Goal: Task Accomplishment & Management: Manage account settings

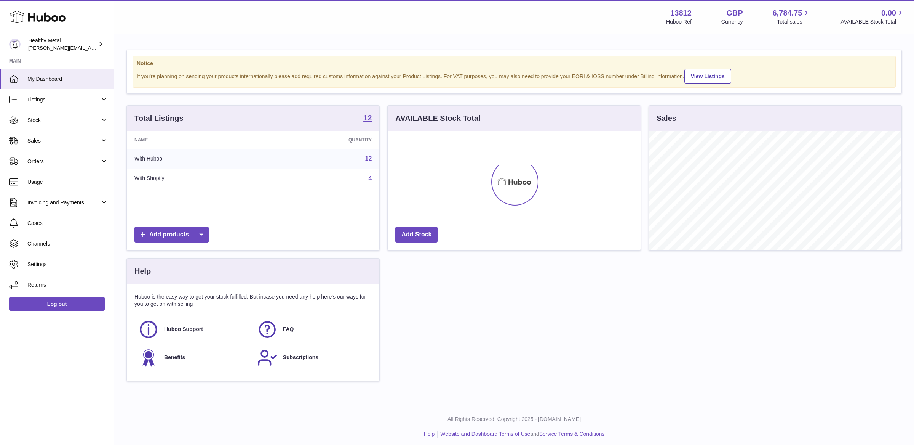
scroll to position [118, 253]
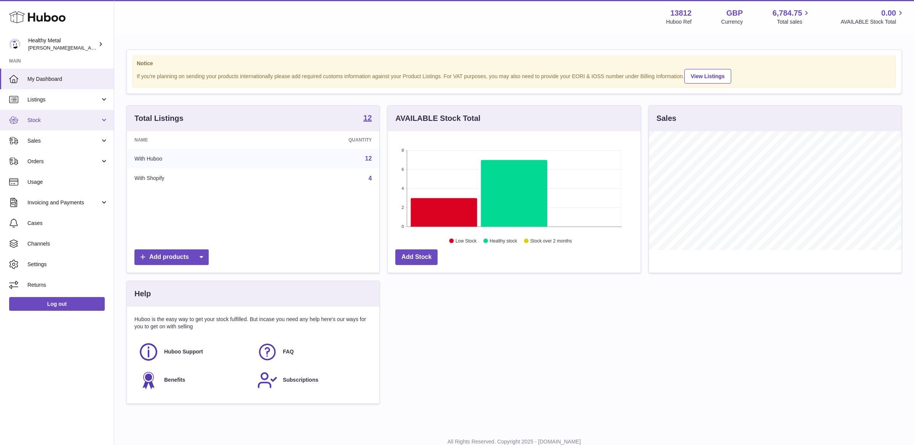
click at [81, 122] on span "Stock" at bounding box center [63, 120] width 73 height 7
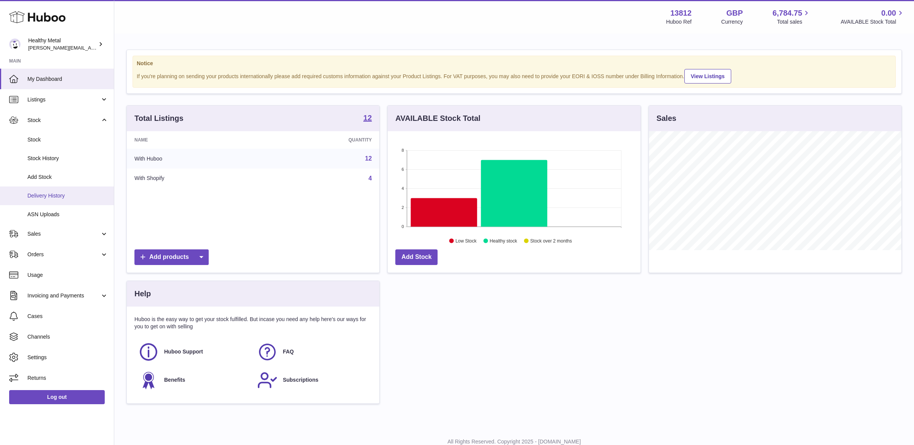
click at [45, 197] on span "Delivery History" at bounding box center [67, 195] width 81 height 7
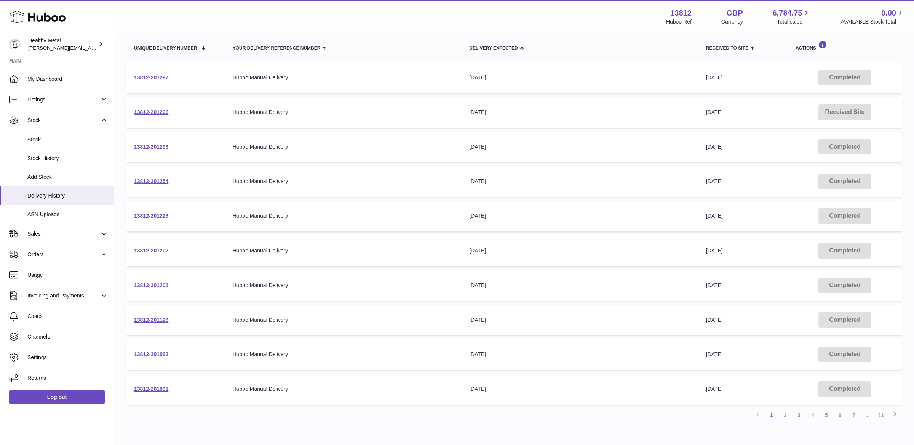
scroll to position [131, 0]
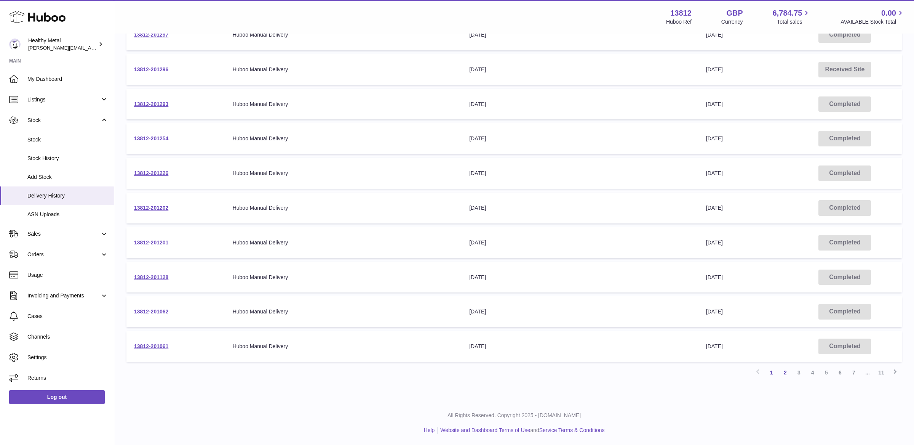
click at [789, 373] on link "2" at bounding box center [786, 372] width 14 height 14
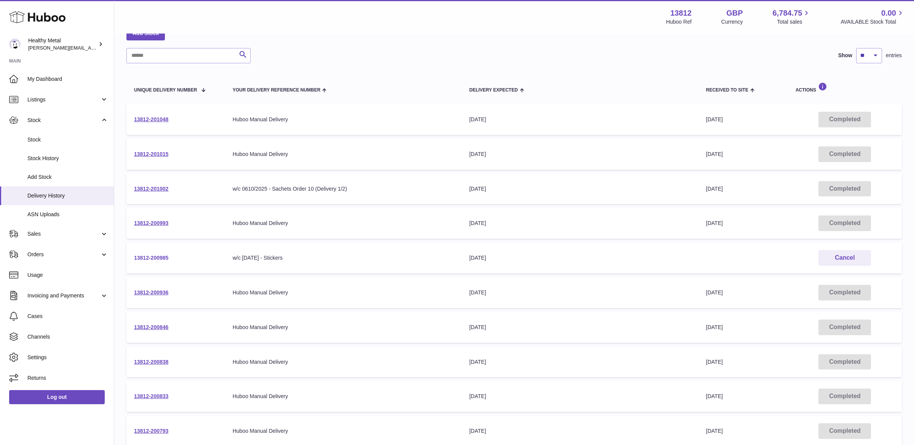
scroll to position [46, 0]
click at [165, 191] on link "13812-201002" at bounding box center [151, 189] width 34 height 6
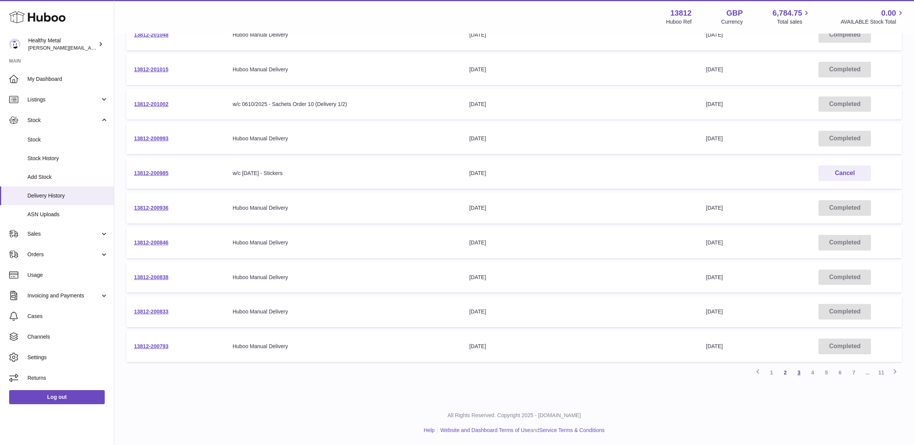
click at [799, 373] on link "3" at bounding box center [799, 372] width 14 height 14
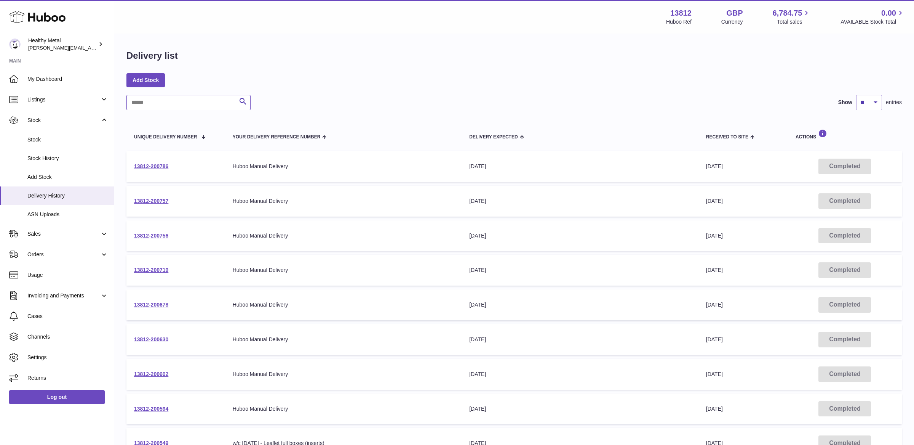
click at [157, 100] on input "text" at bounding box center [188, 102] width 124 height 15
type input "*****"
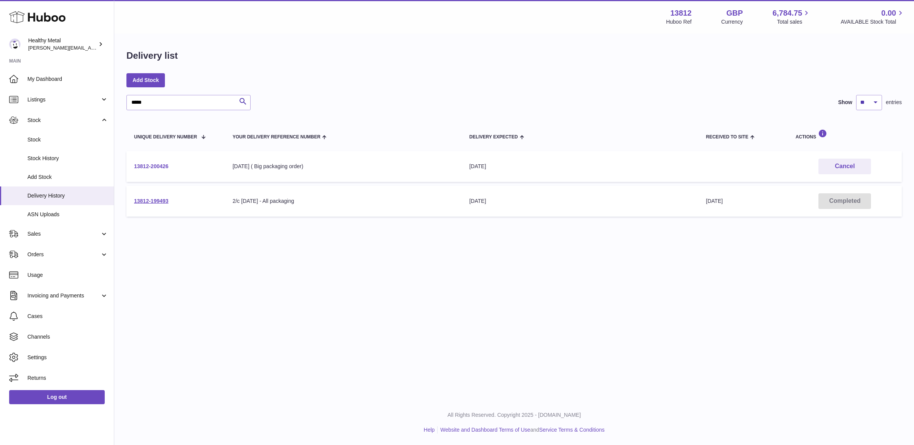
click at [155, 168] on link "13812-200426" at bounding box center [151, 166] width 34 height 6
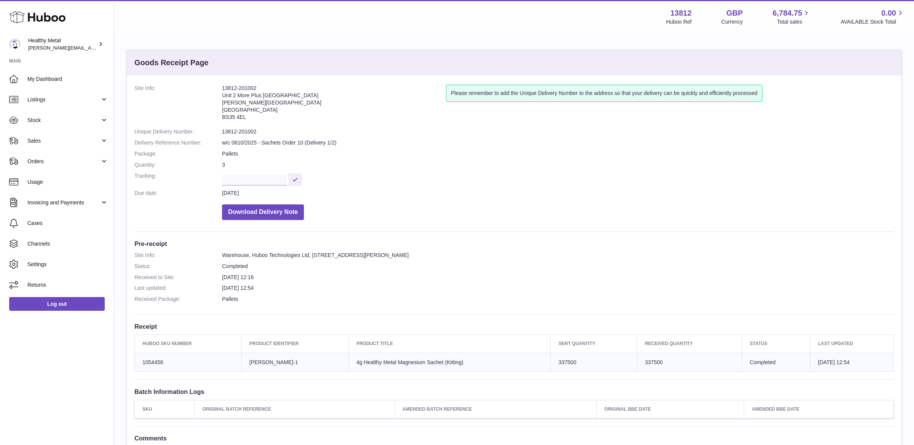
scroll to position [99, 0]
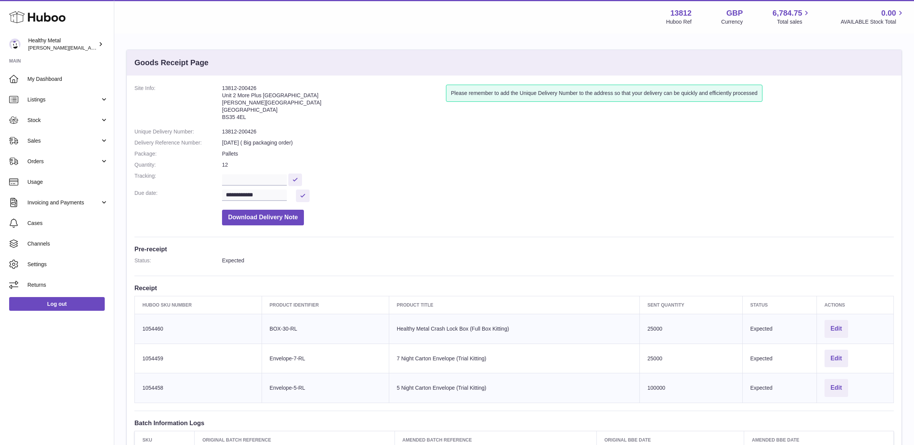
drag, startPoint x: 258, startPoint y: 114, endPoint x: 220, endPoint y: 87, distance: 46.5
click at [220, 87] on dl "**********" at bounding box center [514, 157] width 760 height 144
copy dl "13812-200426 Unit 2 More Plus Central Park Hudson Ave Severn Beach BS35 4EL"
click at [372, 155] on dd "Pallets" at bounding box center [558, 153] width 672 height 7
drag, startPoint x: 259, startPoint y: 86, endPoint x: 217, endPoint y: 88, distance: 41.6
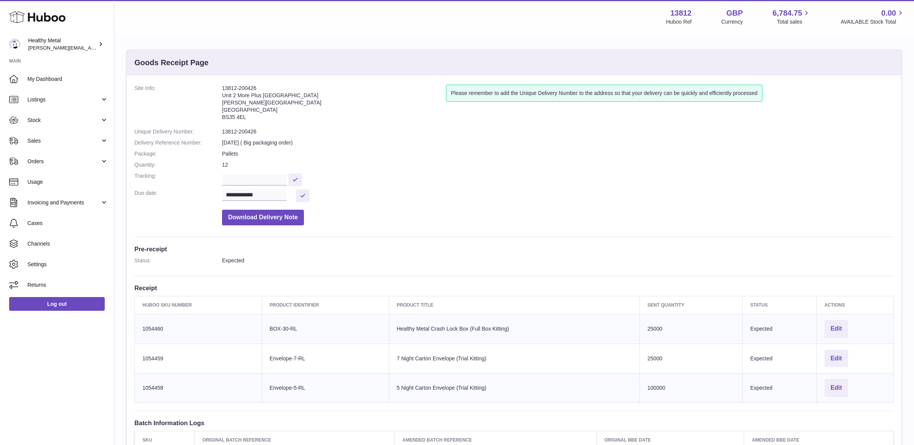
click at [217, 88] on dl "**********" at bounding box center [514, 157] width 760 height 144
click at [253, 85] on address "13812-200426 Unit 2 More Plus Central Park Hudson Ave Severn Beach BS35 4EL" at bounding box center [334, 105] width 224 height 40
click at [256, 87] on address "13812-200426 Unit 2 More Plus Central Park Hudson Ave Severn Beach BS35 4EL" at bounding box center [334, 105] width 224 height 40
drag, startPoint x: 260, startPoint y: 87, endPoint x: 222, endPoint y: 88, distance: 37.7
click at [222, 88] on address "13812-200426 Unit 2 More Plus Central Park Hudson Ave Severn Beach BS35 4EL" at bounding box center [334, 105] width 224 height 40
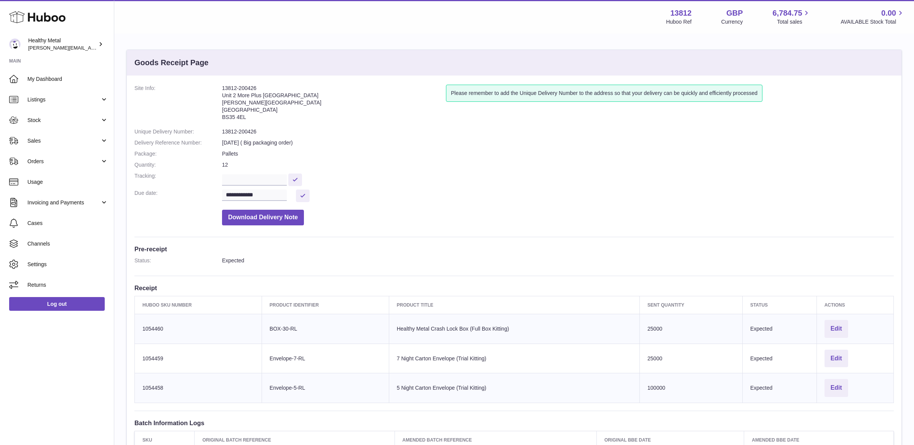
copy address "13812-200426"
click at [291, 145] on dd "Dec 2025 ( Big packaging order)" at bounding box center [558, 142] width 672 height 7
click at [65, 125] on link "Stock" at bounding box center [57, 120] width 114 height 21
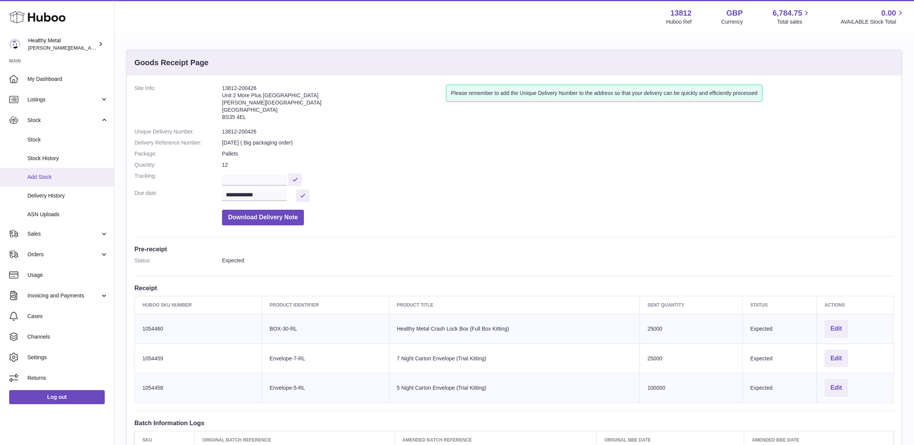
click at [57, 178] on span "Add Stock" at bounding box center [67, 176] width 81 height 7
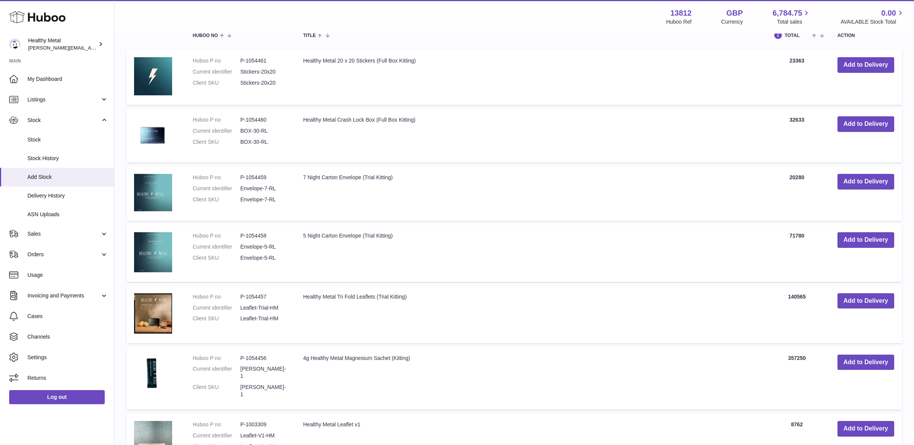
scroll to position [157, 0]
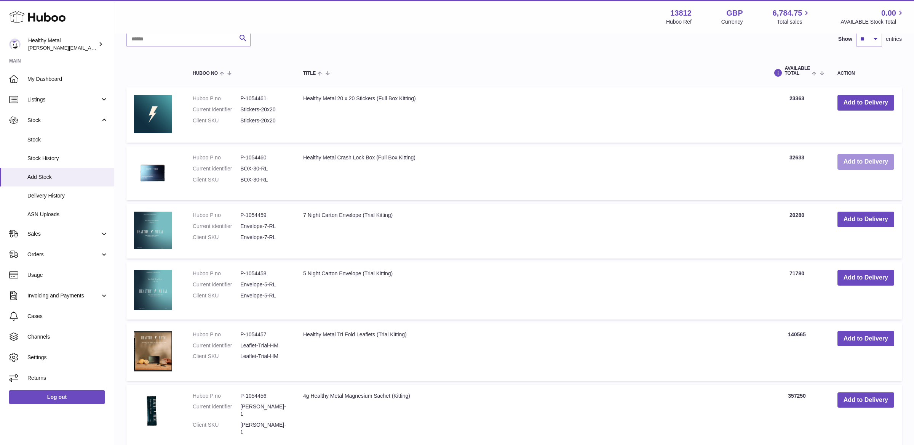
click at [863, 162] on button "Add to Delivery" at bounding box center [866, 162] width 57 height 16
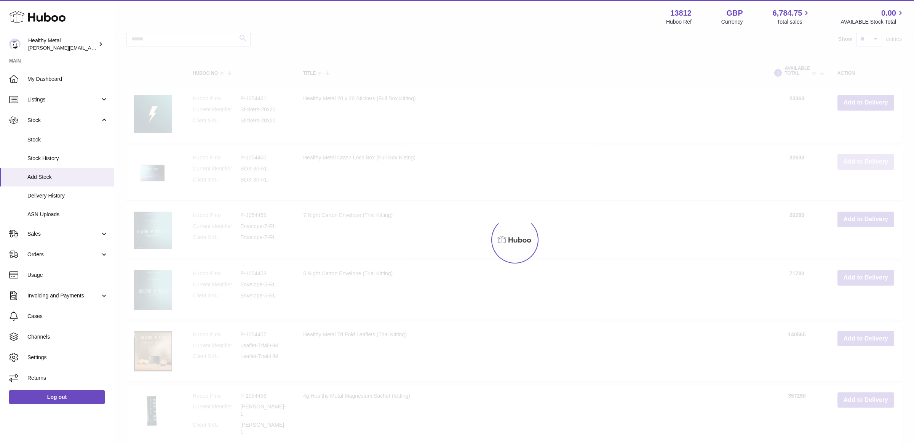
scroll to position [228, 0]
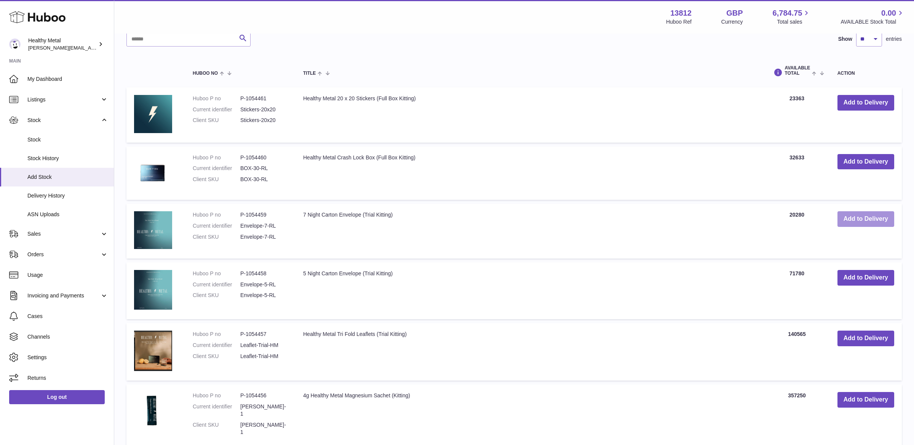
click at [867, 221] on button "Add to Delivery" at bounding box center [866, 219] width 57 height 16
click at [873, 276] on button "Add to Delivery" at bounding box center [866, 277] width 57 height 16
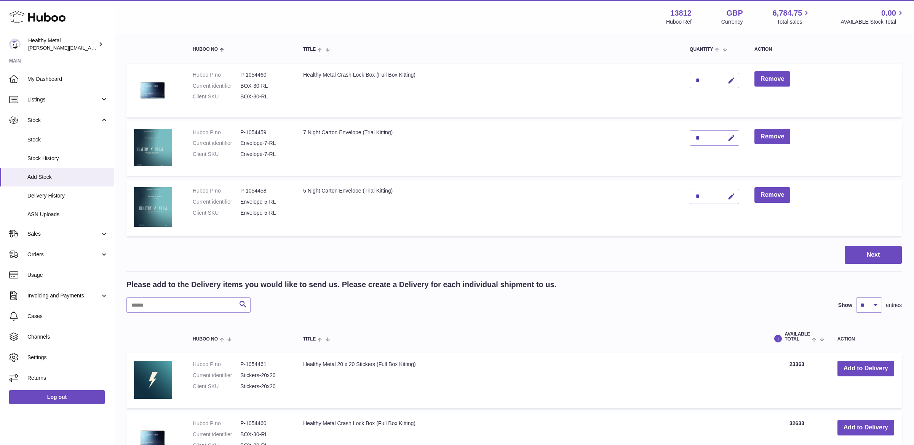
scroll to position [0, 0]
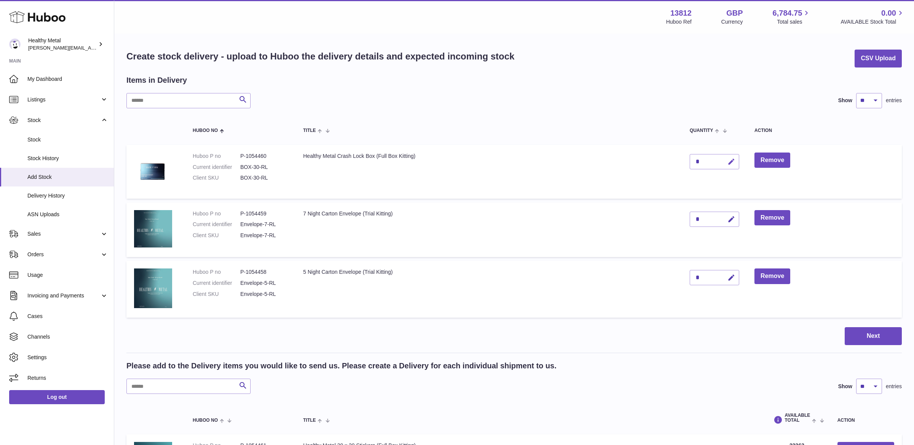
click at [736, 162] on button "button" at bounding box center [731, 162] width 18 height 16
click at [701, 161] on input "*" at bounding box center [715, 161] width 50 height 15
type input "*"
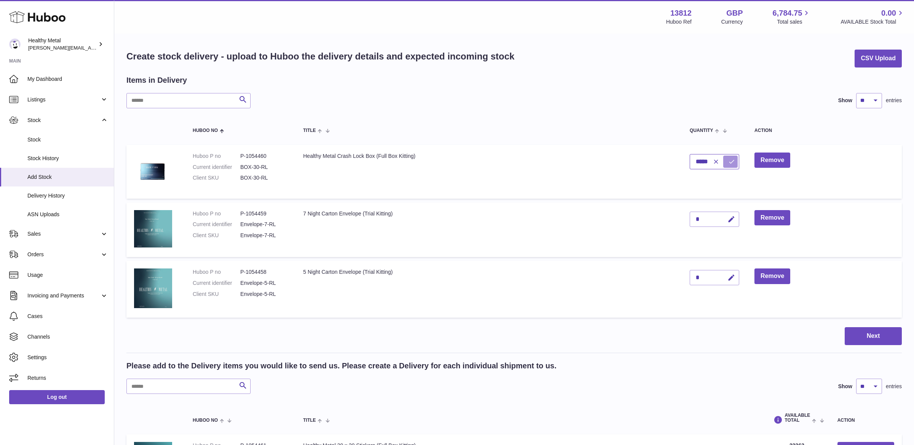
type input "*****"
click at [728, 159] on icon "submit" at bounding box center [731, 161] width 7 height 7
click at [732, 219] on icon "button" at bounding box center [732, 219] width 8 height 8
type input "*****"
click at [725, 217] on button "submit" at bounding box center [730, 219] width 14 height 12
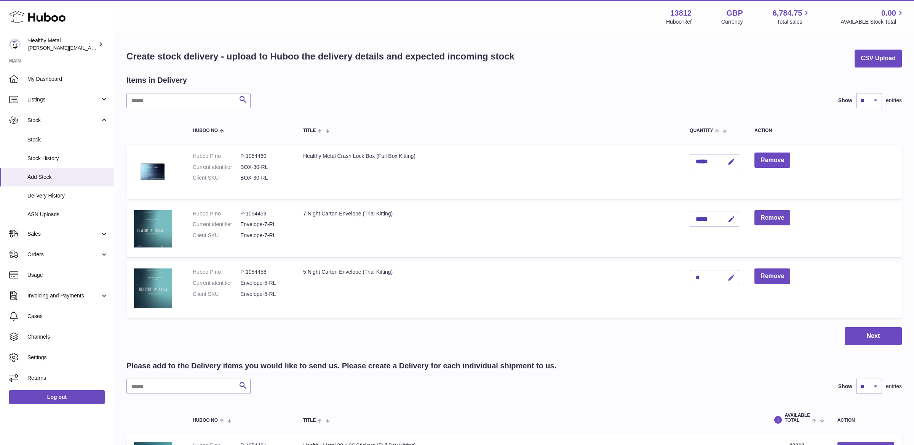
click at [735, 280] on icon "button" at bounding box center [732, 278] width 8 height 8
click at [698, 278] on input "*" at bounding box center [715, 277] width 50 height 15
type input "*"
type input "******"
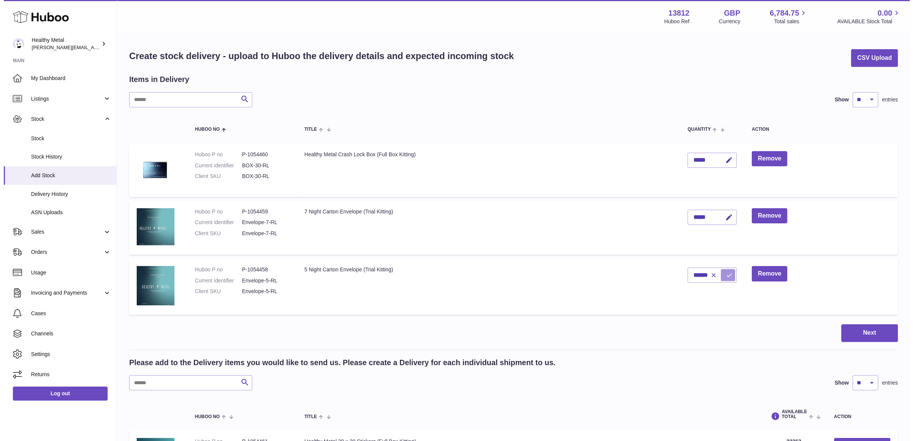
scroll to position [0, 0]
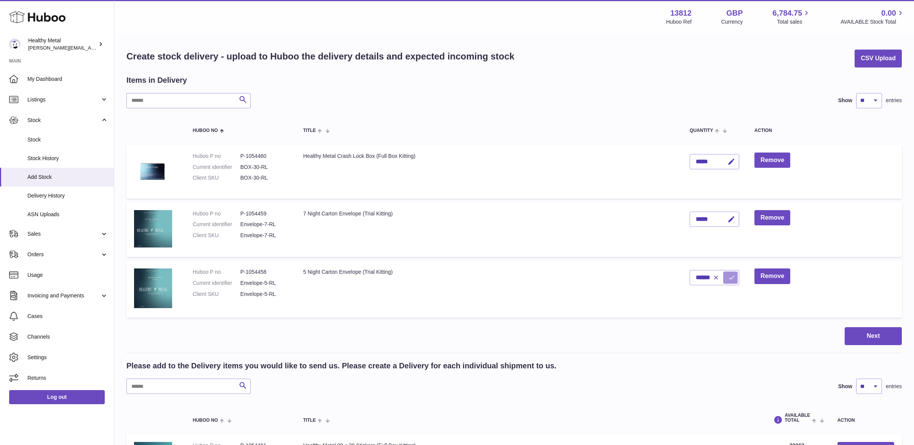
click at [727, 275] on button "submit" at bounding box center [730, 277] width 14 height 12
click at [869, 339] on button "Next" at bounding box center [873, 336] width 57 height 18
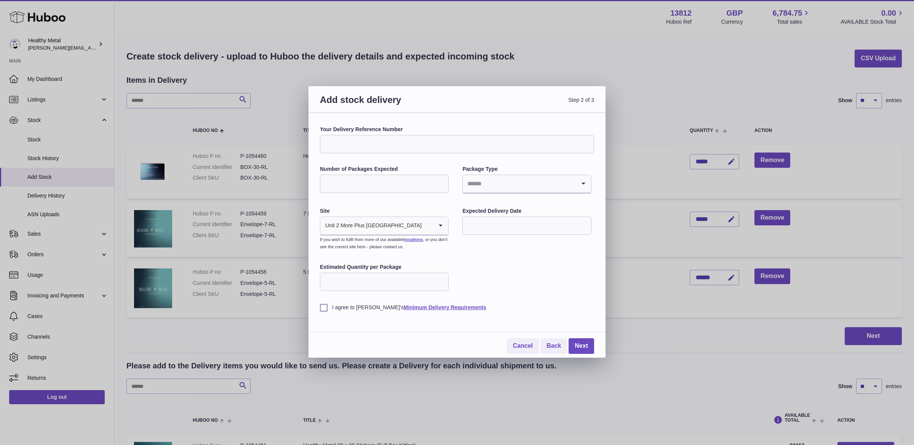
click at [371, 143] on input "Your Delivery Reference Number" at bounding box center [457, 144] width 274 height 18
type input "*"
type input "**********"
click at [365, 190] on input "*" at bounding box center [384, 183] width 129 height 18
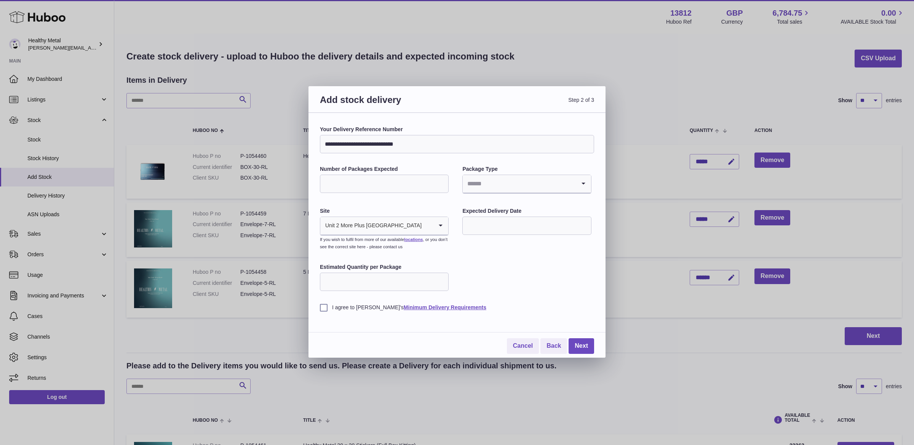
click at [365, 190] on input "*" at bounding box center [384, 183] width 129 height 18
click at [499, 192] on div "Loading..." at bounding box center [527, 184] width 128 height 18
click at [501, 189] on input "Search for option" at bounding box center [519, 184] width 113 height 18
click at [363, 189] on input "*" at bounding box center [384, 183] width 129 height 18
type input "**"
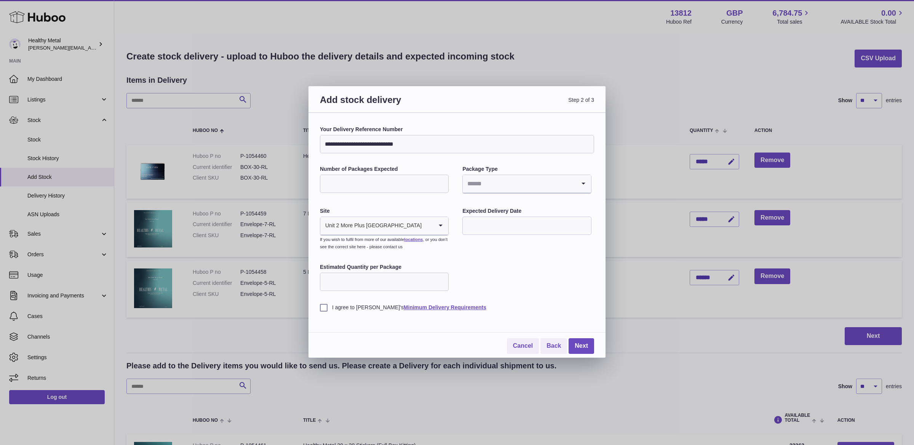
click at [527, 184] on input "Search for option" at bounding box center [519, 184] width 113 height 18
click at [481, 219] on li "Pallets" at bounding box center [526, 219] width 127 height 15
click at [507, 227] on input "text" at bounding box center [527, 225] width 129 height 18
click at [565, 242] on button "button" at bounding box center [570, 244] width 15 height 18
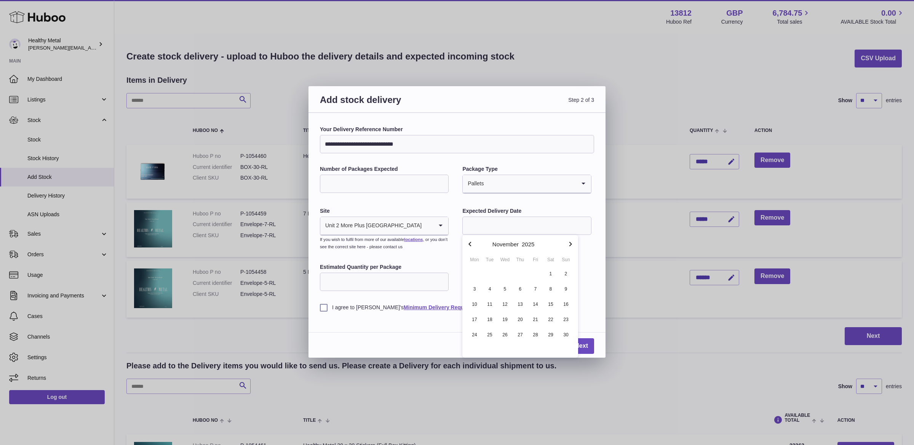
click at [565, 242] on button "button" at bounding box center [570, 244] width 15 height 18
click at [570, 243] on icon "button" at bounding box center [570, 243] width 9 height 9
click at [466, 247] on icon "button" at bounding box center [470, 243] width 9 height 9
click at [520, 273] on span "1" at bounding box center [521, 274] width 14 height 14
type input "**********"
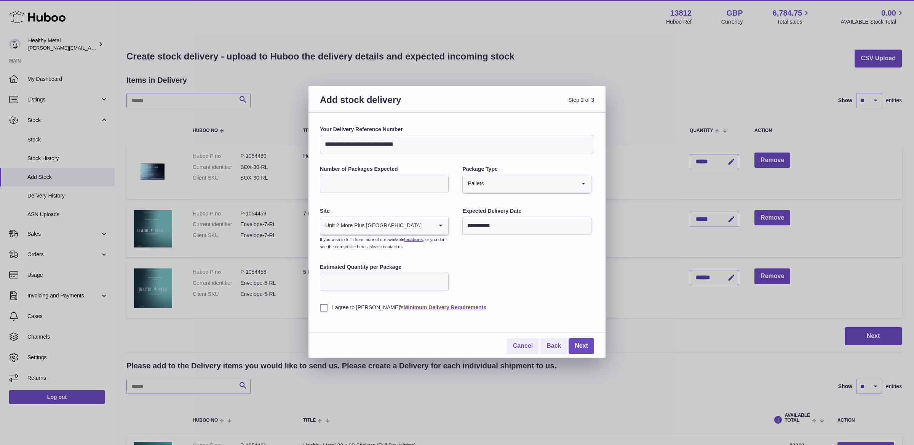
click at [411, 275] on input "Estimated Quantity per Package" at bounding box center [384, 281] width 129 height 18
type input "**"
click at [322, 310] on label "I agree to Huboo's Minimum Delivery Requirements" at bounding box center [457, 307] width 274 height 7
click at [580, 344] on link "Next" at bounding box center [582, 346] width 26 height 16
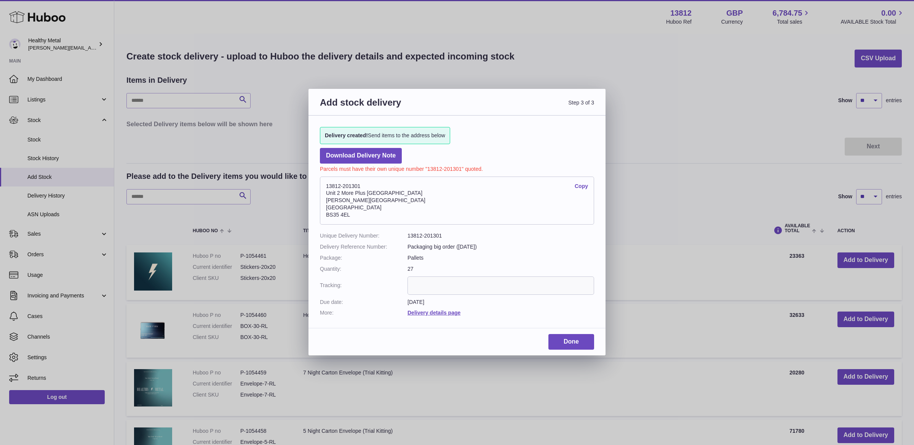
drag, startPoint x: 360, startPoint y: 214, endPoint x: 325, endPoint y: 187, distance: 44.3
click at [325, 187] on address "13812-201301 Copy Unit 2 More Plus Central Park Hudson Ave Severn Beach BS35 4EL" at bounding box center [457, 200] width 274 height 48
copy address "13812-201301 Copy Unit 2 More Plus Central Park Hudson Ave Severn Beach BS35 4EL"
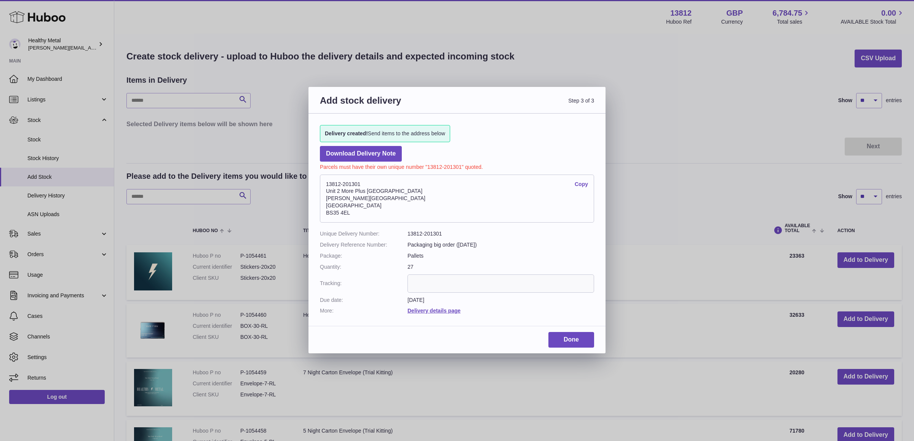
click at [604, 25] on div "Add stock delivery Step 3 of 3 Delivery created! Send items to the address belo…" at bounding box center [457, 220] width 914 height 441
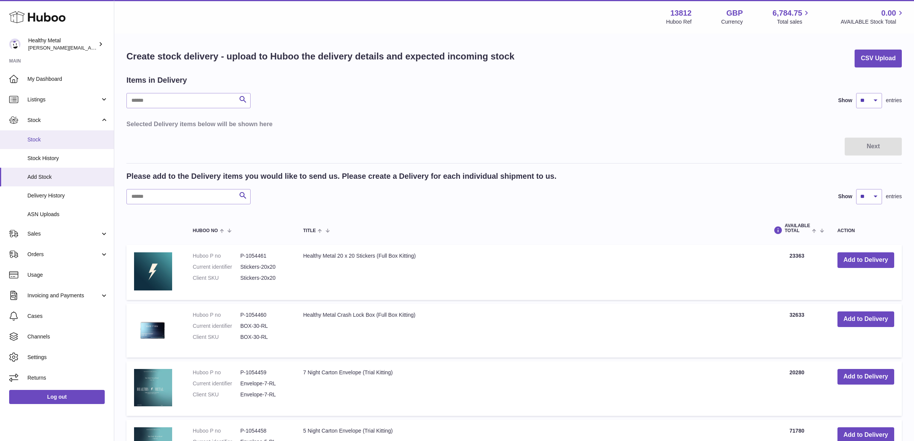
click at [53, 138] on span "Stock" at bounding box center [67, 139] width 81 height 7
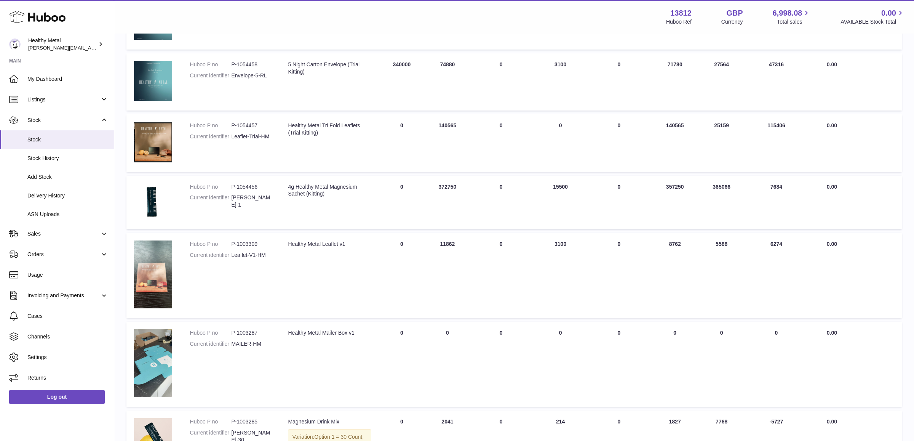
scroll to position [411, 0]
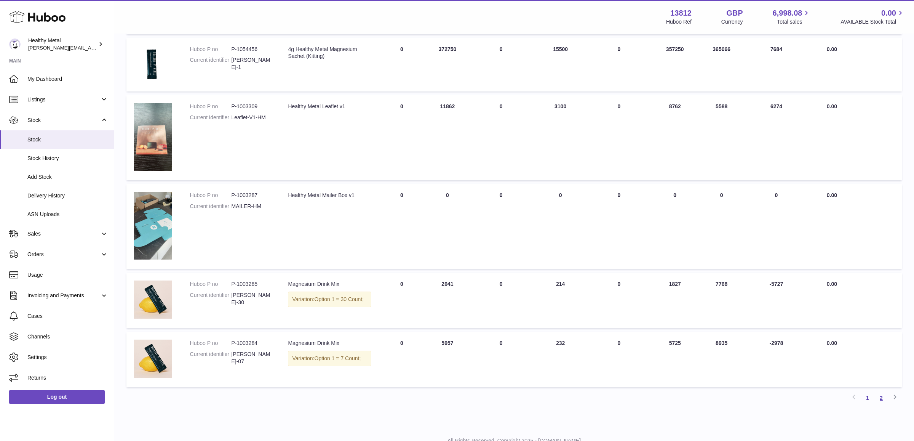
click at [879, 400] on link "2" at bounding box center [882, 398] width 14 height 14
